Goal: Task Accomplishment & Management: Manage account settings

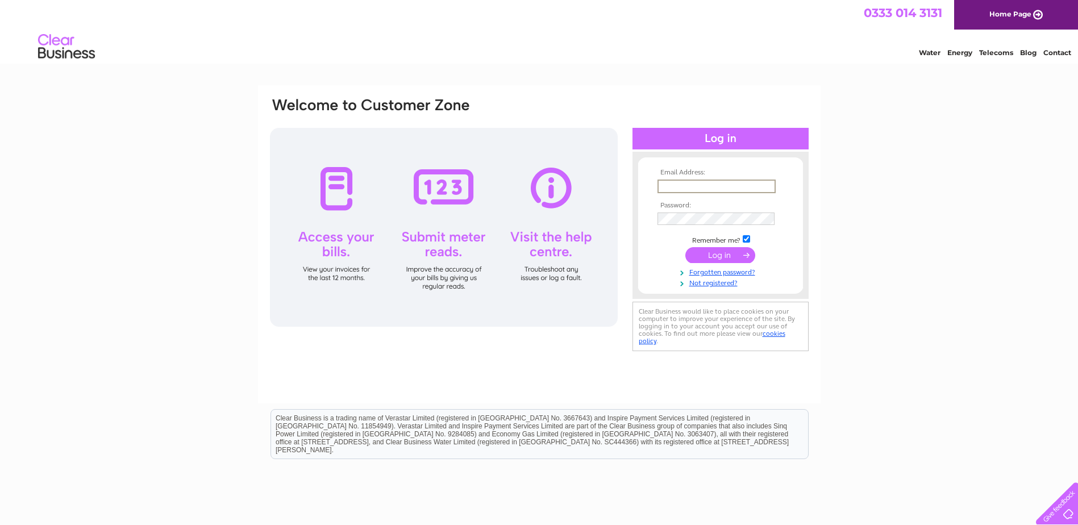
click at [678, 186] on input "text" at bounding box center [717, 187] width 118 height 14
type input "frances.doyle@heronbros.com"
click at [724, 187] on input "frances.doyle@heronbros.com" at bounding box center [717, 187] width 118 height 14
drag, startPoint x: 772, startPoint y: 185, endPoint x: 595, endPoint y: 191, distance: 177.5
click at [595, 191] on div "Email Address: frances.doyle@heronbros.com Password:" at bounding box center [539, 226] width 541 height 258
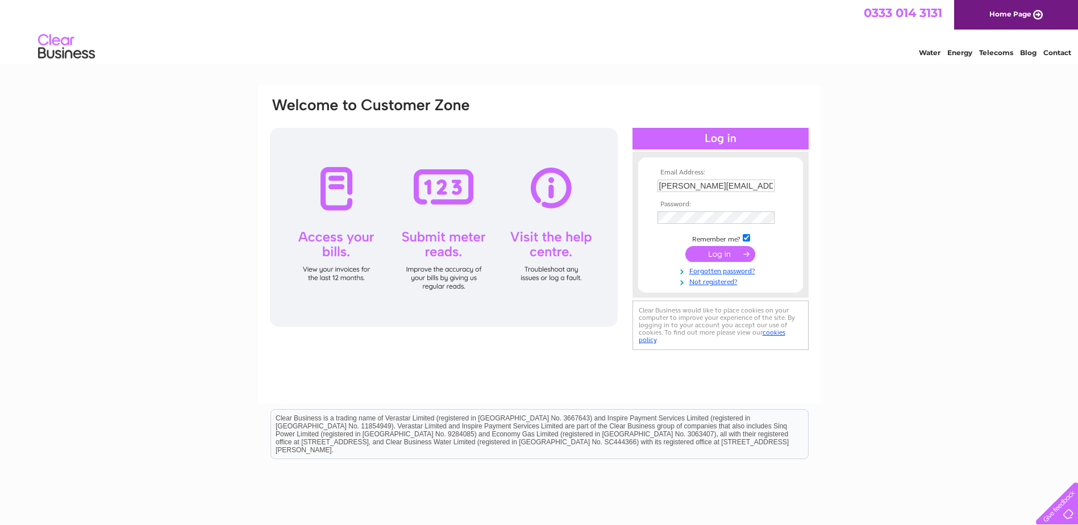
click at [695, 181] on input "ciara.mcdermott@heronbros.com" at bounding box center [716, 186] width 117 height 13
drag, startPoint x: 773, startPoint y: 186, endPoint x: 433, endPoint y: 197, distance: 340.7
click at [433, 197] on div "Email Address: ciara.mcdermott@heronbros.com Password:" at bounding box center [539, 226] width 541 height 258
type input "m"
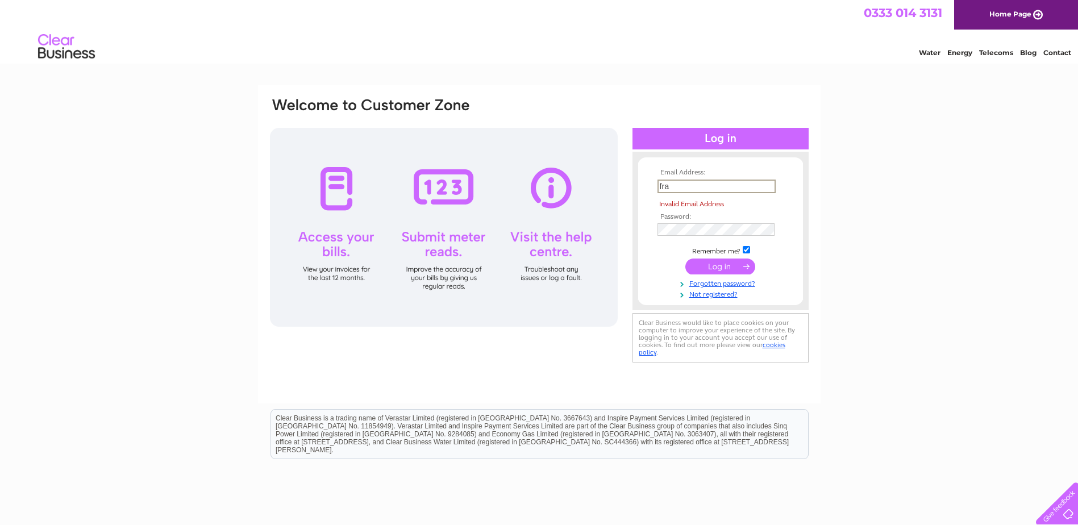
type input "frances.doyle@heronbros.com"
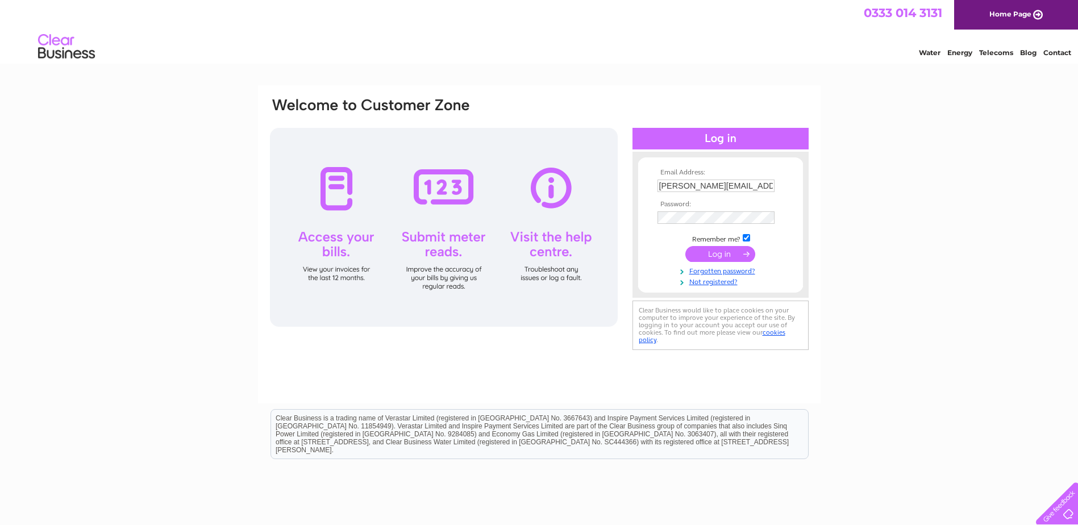
click at [729, 254] on input "submit" at bounding box center [721, 254] width 70 height 16
click at [729, 252] on input "submit" at bounding box center [721, 254] width 70 height 16
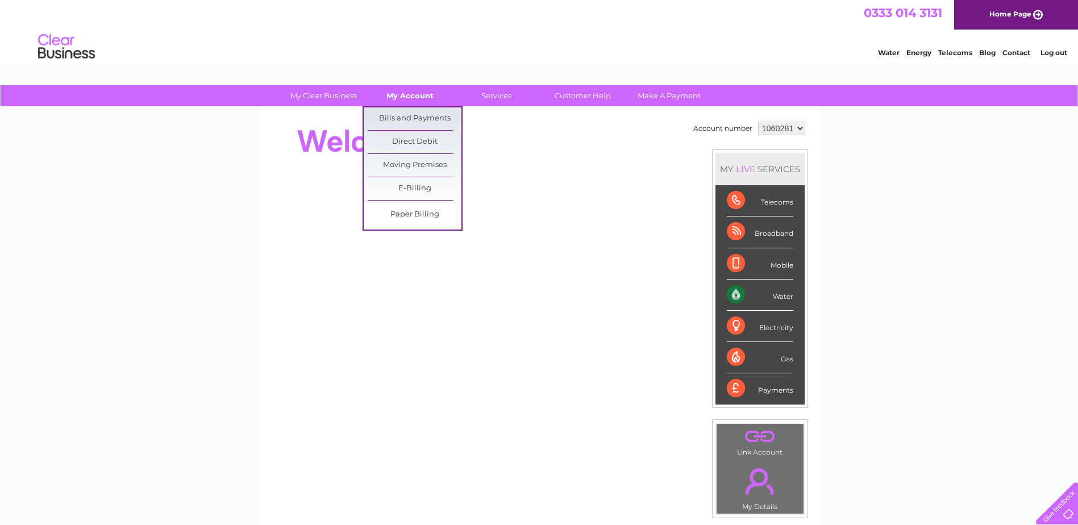
click at [403, 96] on link "My Account" at bounding box center [410, 95] width 94 height 21
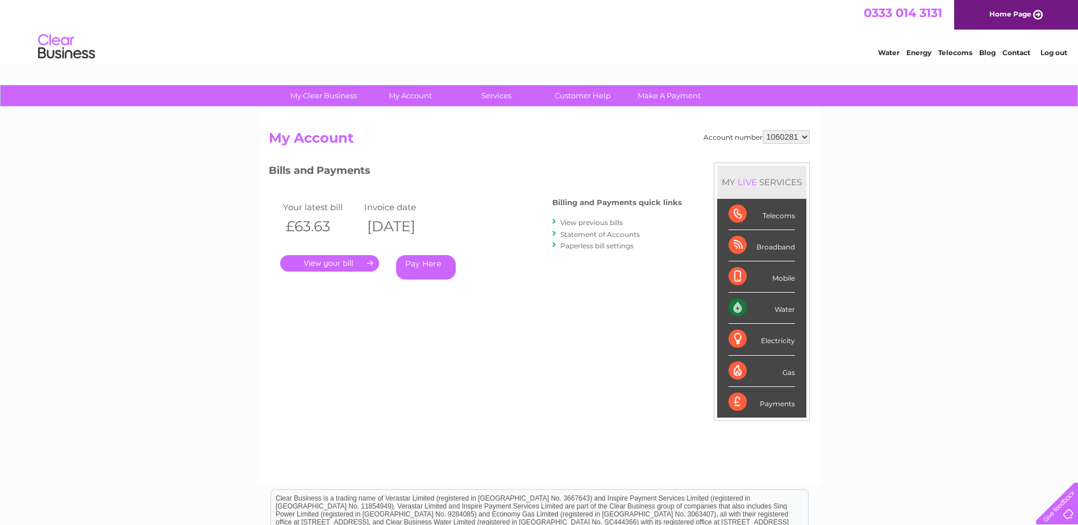
click at [346, 259] on link "." at bounding box center [329, 263] width 99 height 16
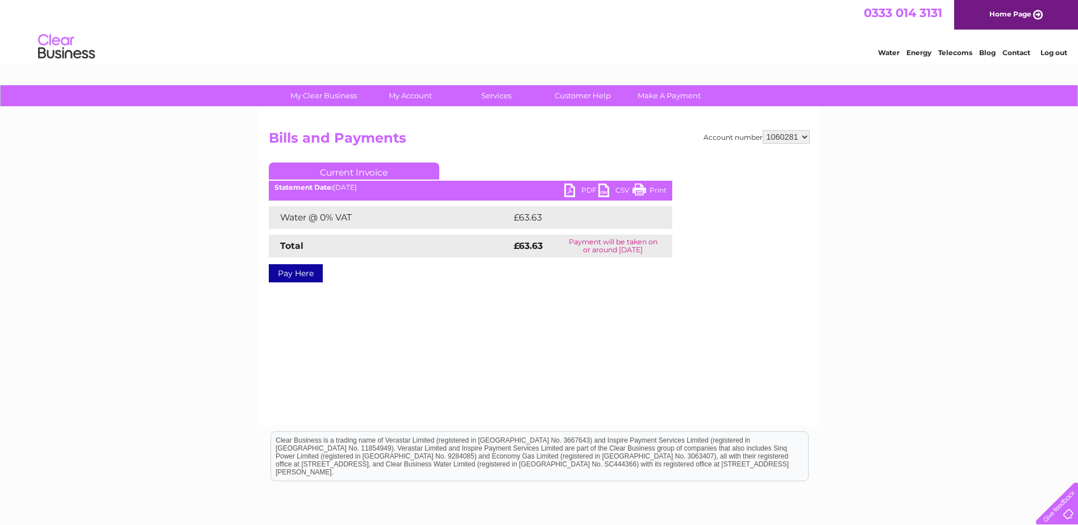
click at [563, 195] on div "PDF CSV Print Statement Date: [DATE]" at bounding box center [471, 192] width 404 height 17
click at [568, 189] on link "PDF" at bounding box center [582, 192] width 34 height 16
click at [576, 188] on link "PDF" at bounding box center [582, 192] width 34 height 16
